Goal: Task Accomplishment & Management: Use online tool/utility

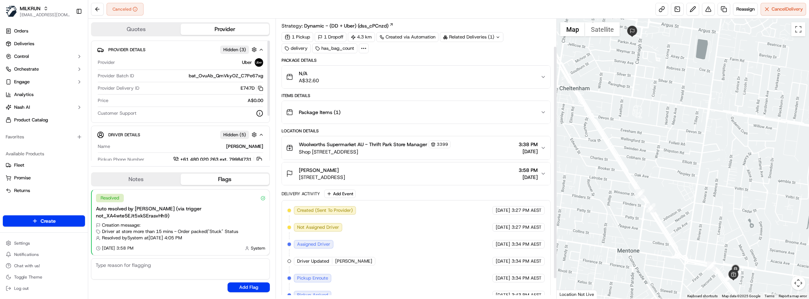
scroll to position [57, 0]
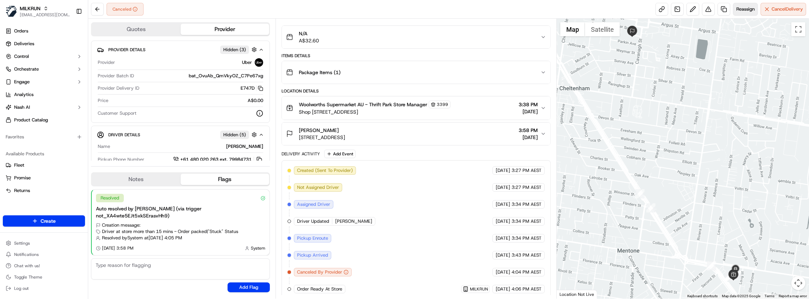
click at [742, 12] on span "Reassign" at bounding box center [745, 9] width 18 height 6
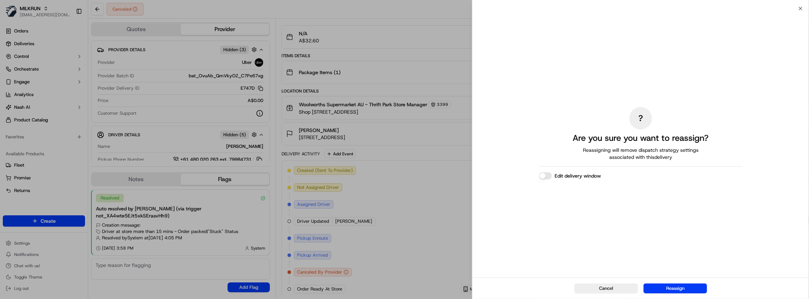
click at [699, 292] on button "Reassign" at bounding box center [674, 288] width 63 height 10
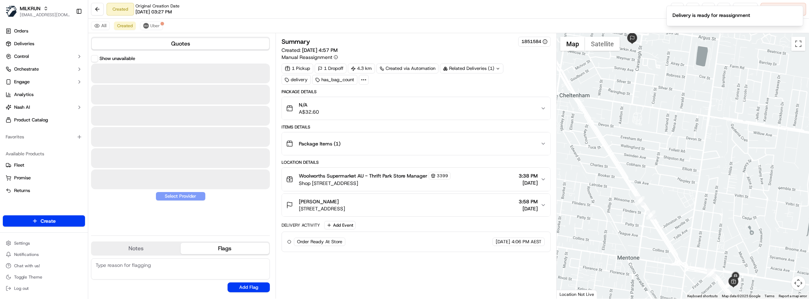
scroll to position [0, 0]
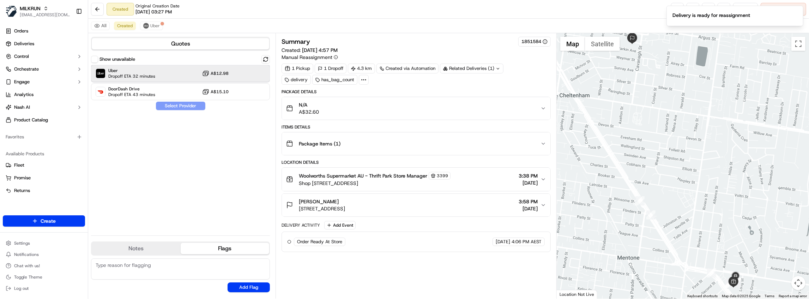
click at [153, 72] on span "Uber" at bounding box center [131, 71] width 47 height 6
click at [190, 106] on button "Assign Provider" at bounding box center [181, 106] width 50 height 8
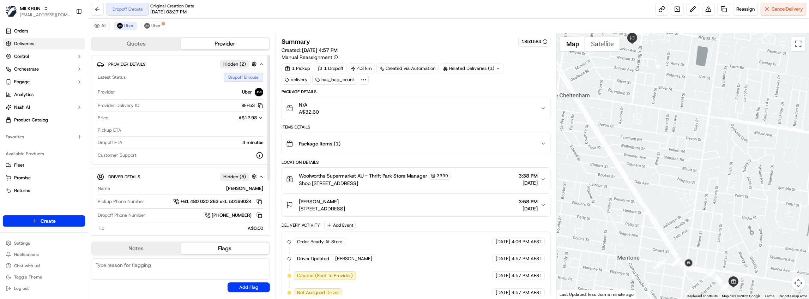
click at [28, 41] on span "Deliveries" at bounding box center [24, 44] width 20 height 6
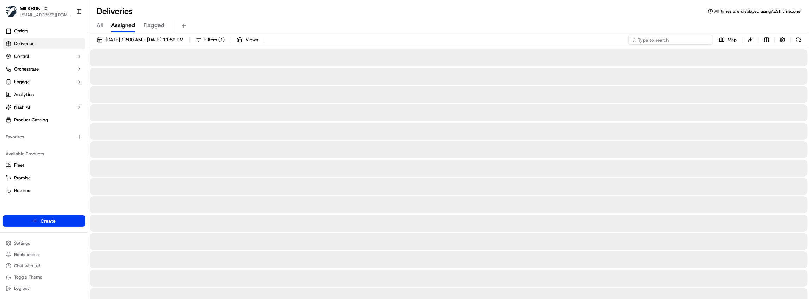
click at [682, 41] on input at bounding box center [670, 40] width 85 height 10
paste input "fe3db0a8-06cb-4e87-8117-36e67d8d5a3e"
type input "fe3db0a8-06cb-4e87-8117-36e67d8d5a3e"
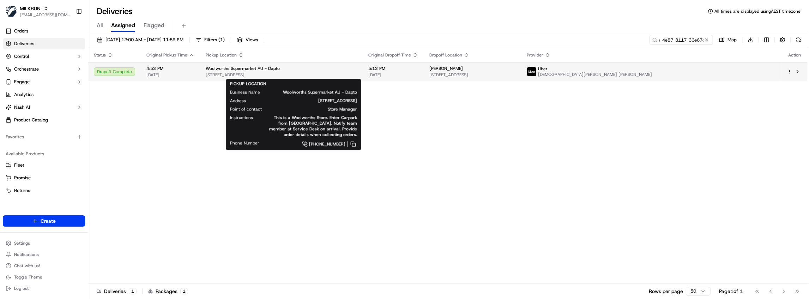
click at [357, 75] on span "[STREET_ADDRESS]" at bounding box center [281, 75] width 151 height 6
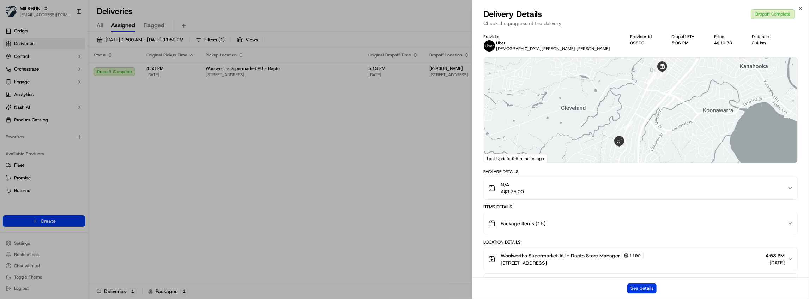
click at [646, 287] on button "See details" at bounding box center [641, 288] width 29 height 10
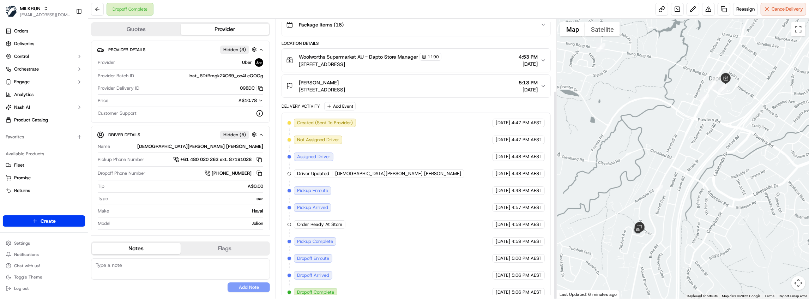
scroll to position [96, 0]
